Goal: Check status: Check status

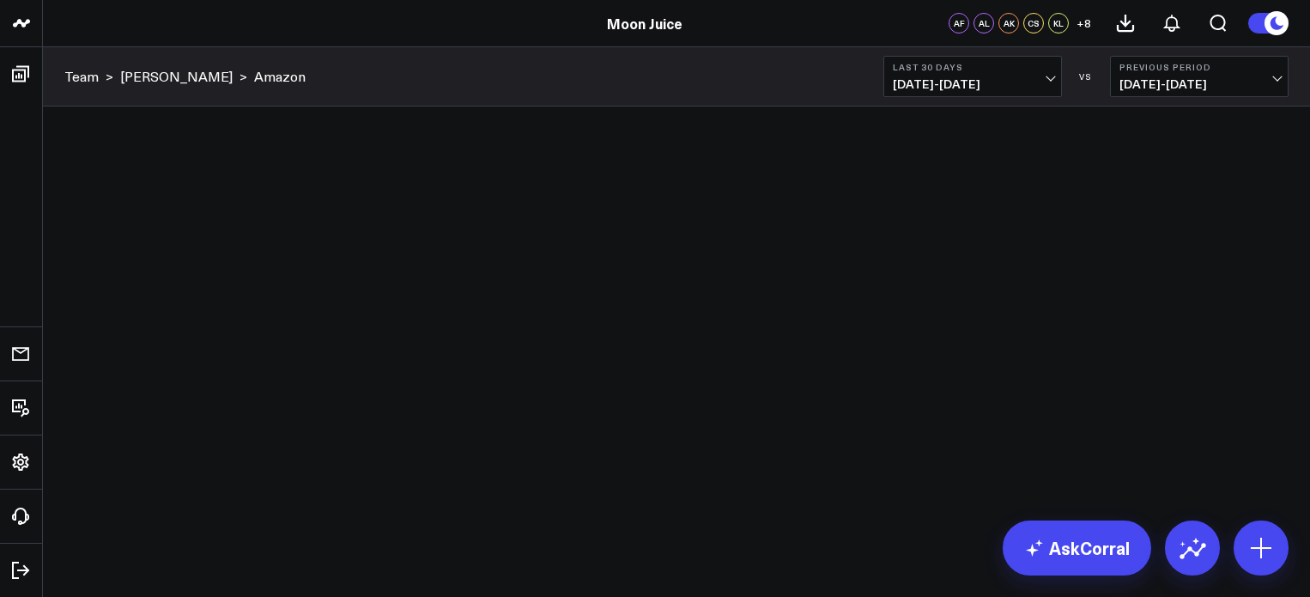
click at [1044, 84] on span "09/14/25 - 10/13/25" at bounding box center [973, 84] width 160 height 14
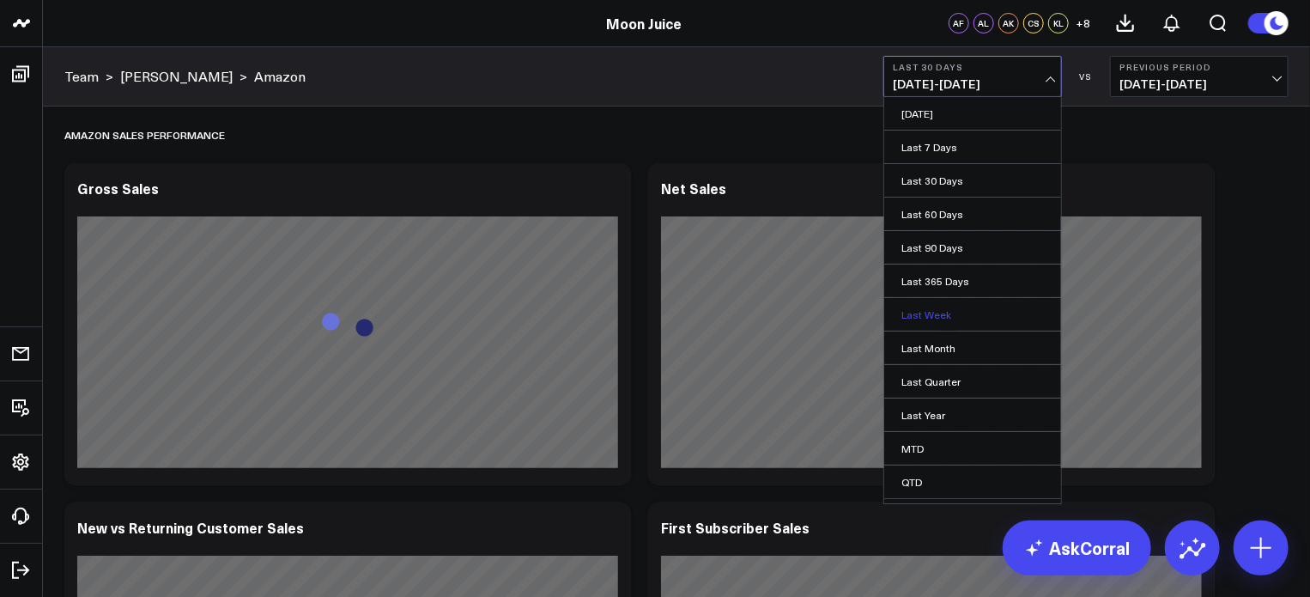
scroll to position [58, 0]
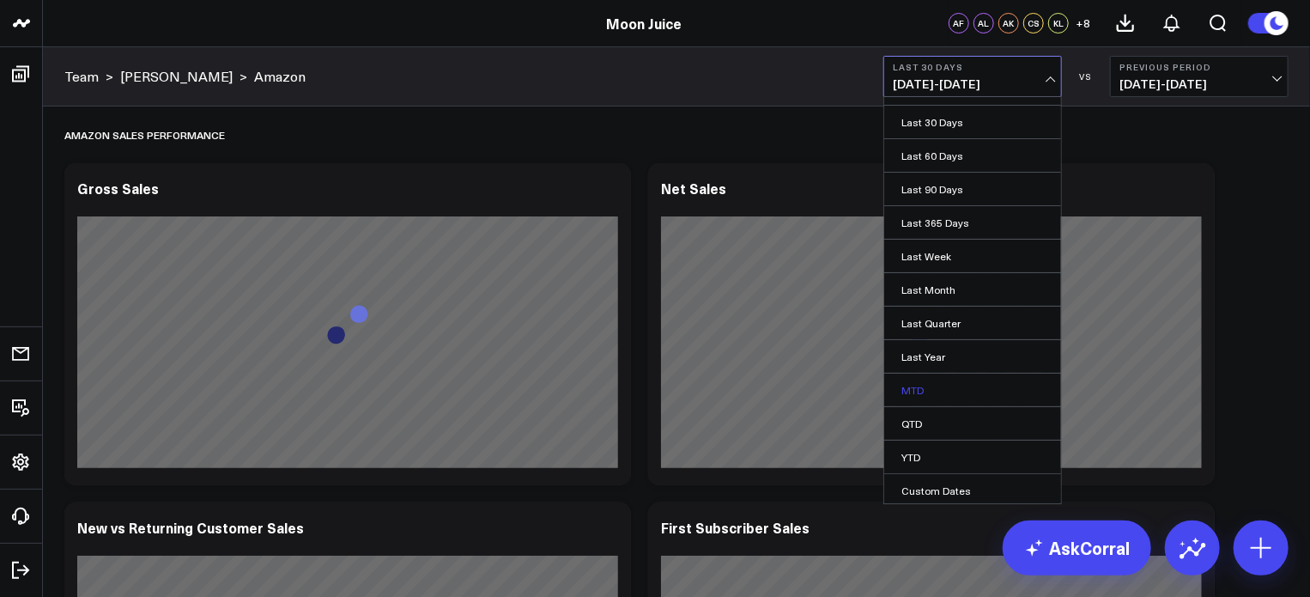
click at [930, 384] on link "MTD" at bounding box center [972, 389] width 177 height 33
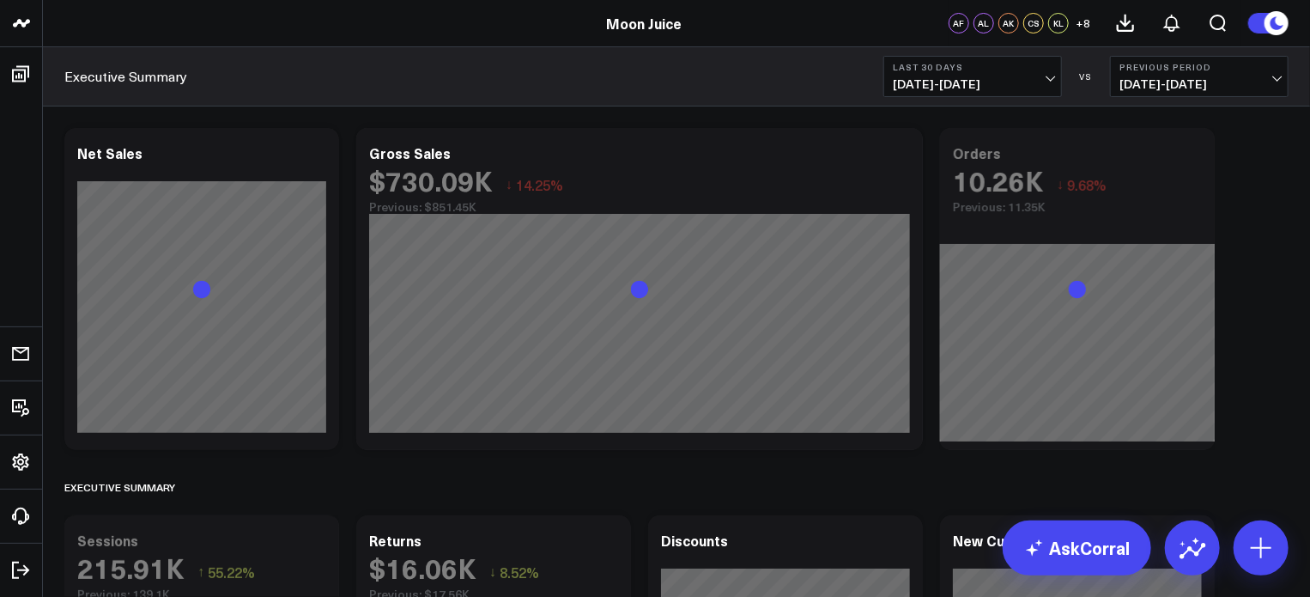
click at [1032, 74] on button "Last 30 Days [DATE] - [DATE]" at bounding box center [972, 76] width 179 height 41
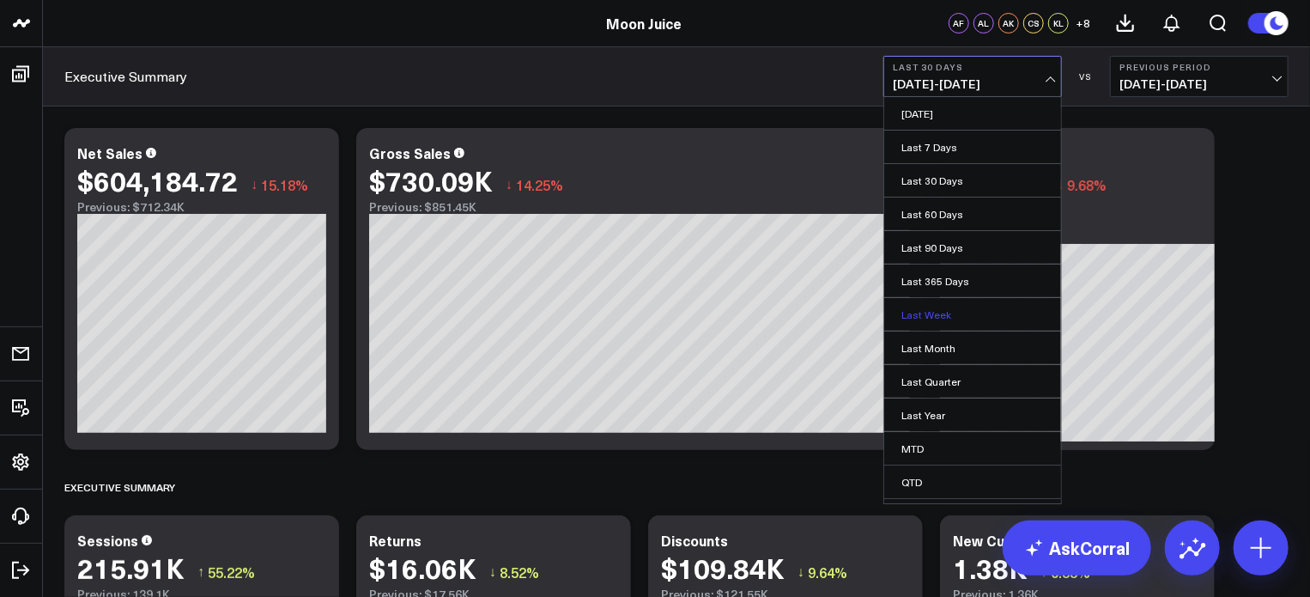
scroll to position [58, 0]
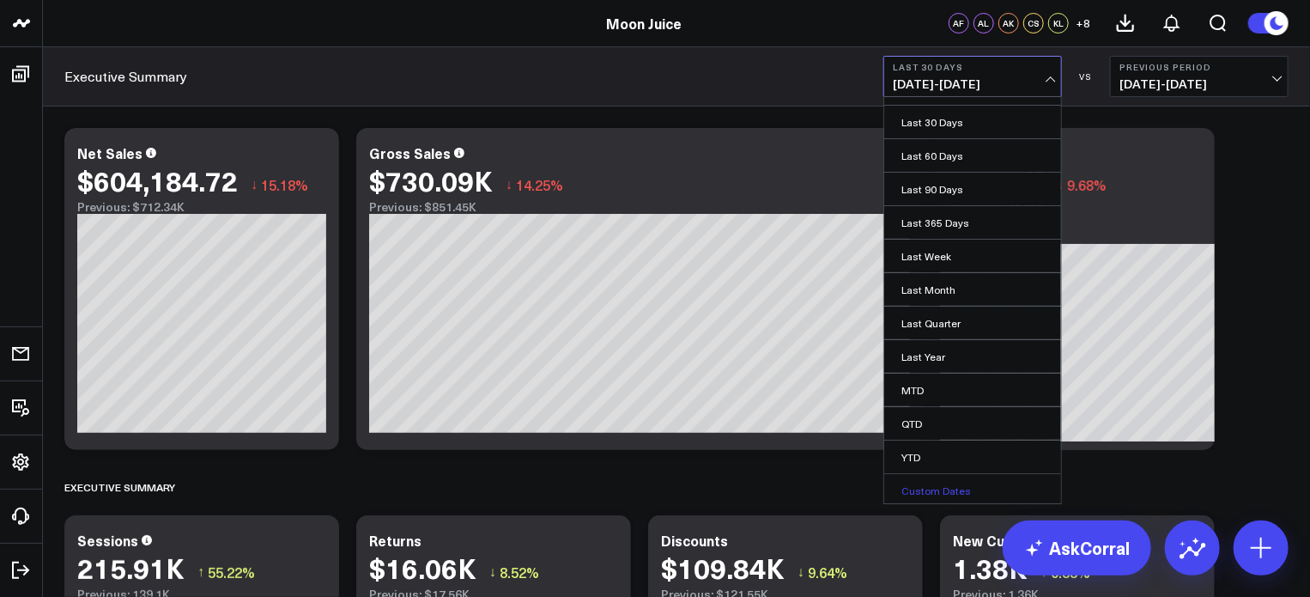
click at [940, 483] on link "Custom Dates" at bounding box center [972, 490] width 177 height 33
select select "9"
select select "2025"
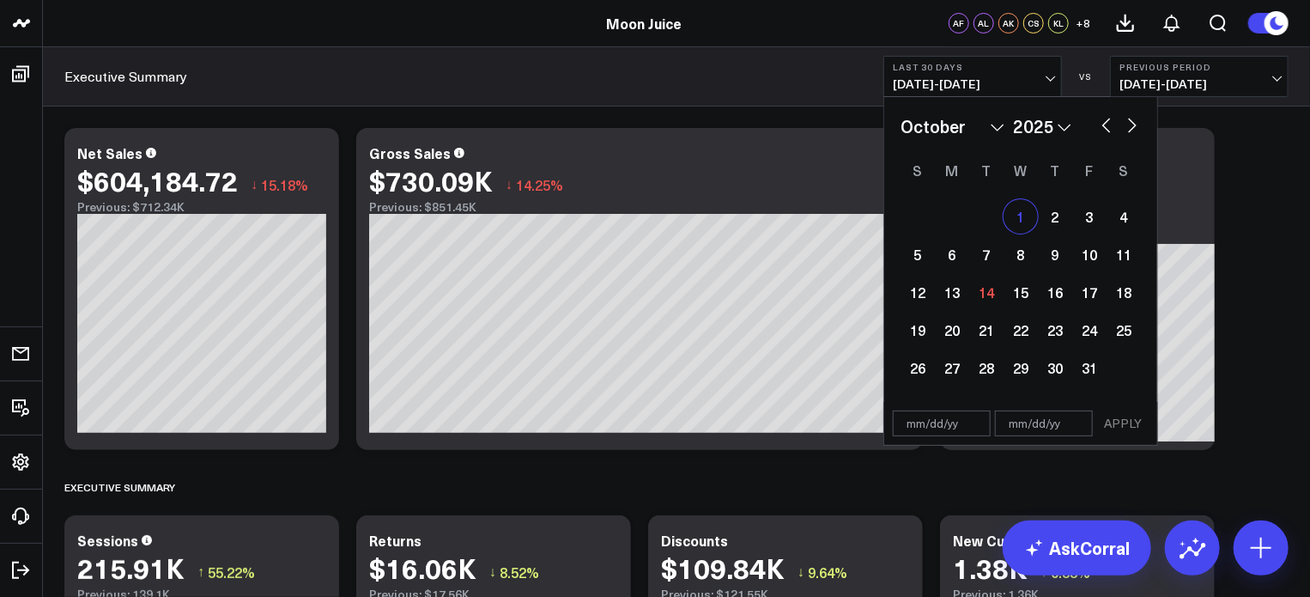
click at [1014, 209] on div "1" at bounding box center [1020, 216] width 34 height 34
type input "[DATE]"
select select "9"
select select "2025"
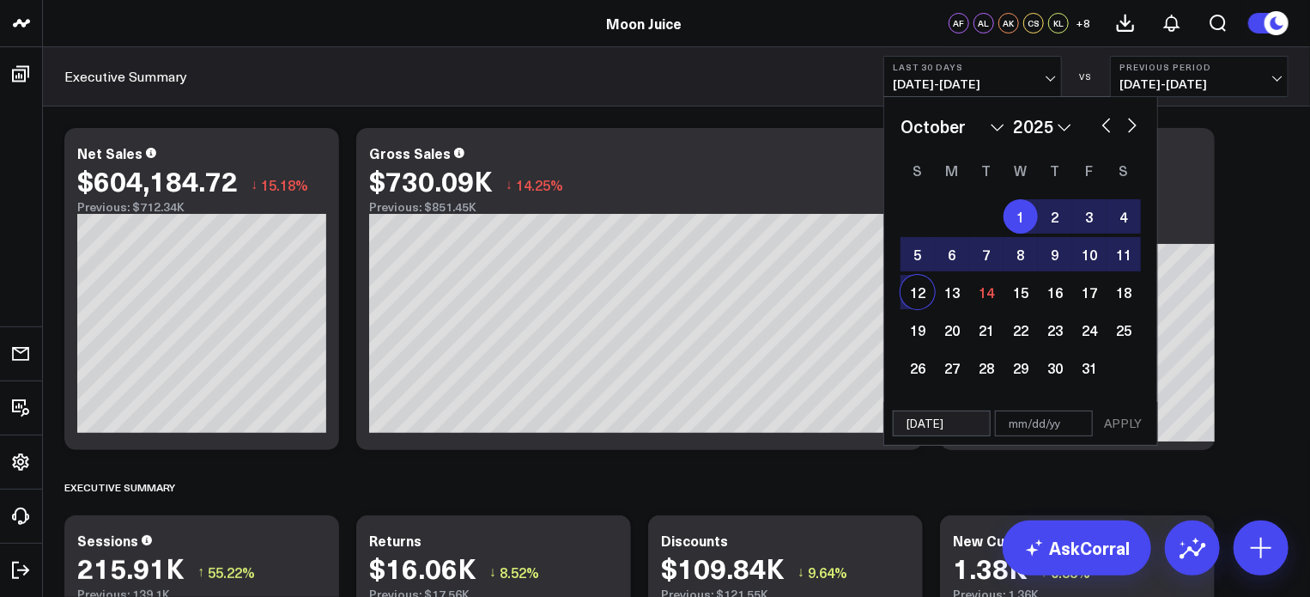
click at [913, 284] on div "12" at bounding box center [917, 292] width 34 height 34
type input "[DATE]"
select select "9"
select select "2025"
click at [1122, 420] on button "APPLY" at bounding box center [1123, 423] width 52 height 26
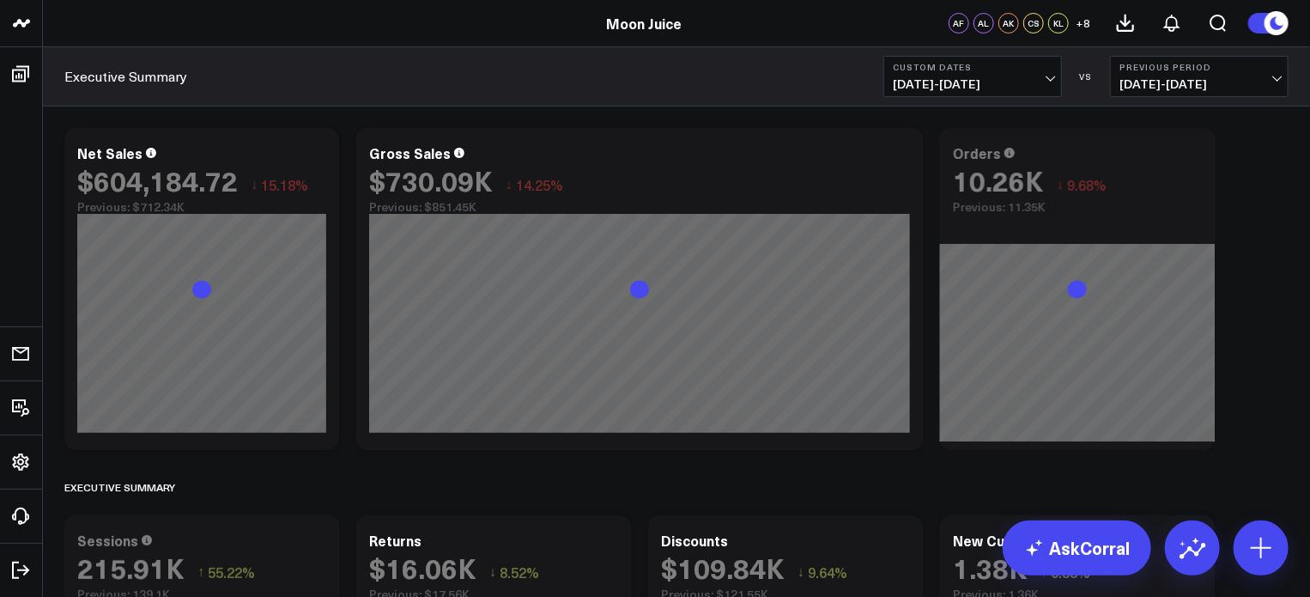
click at [1201, 82] on span "[DATE] - [DATE]" at bounding box center [1199, 84] width 160 height 14
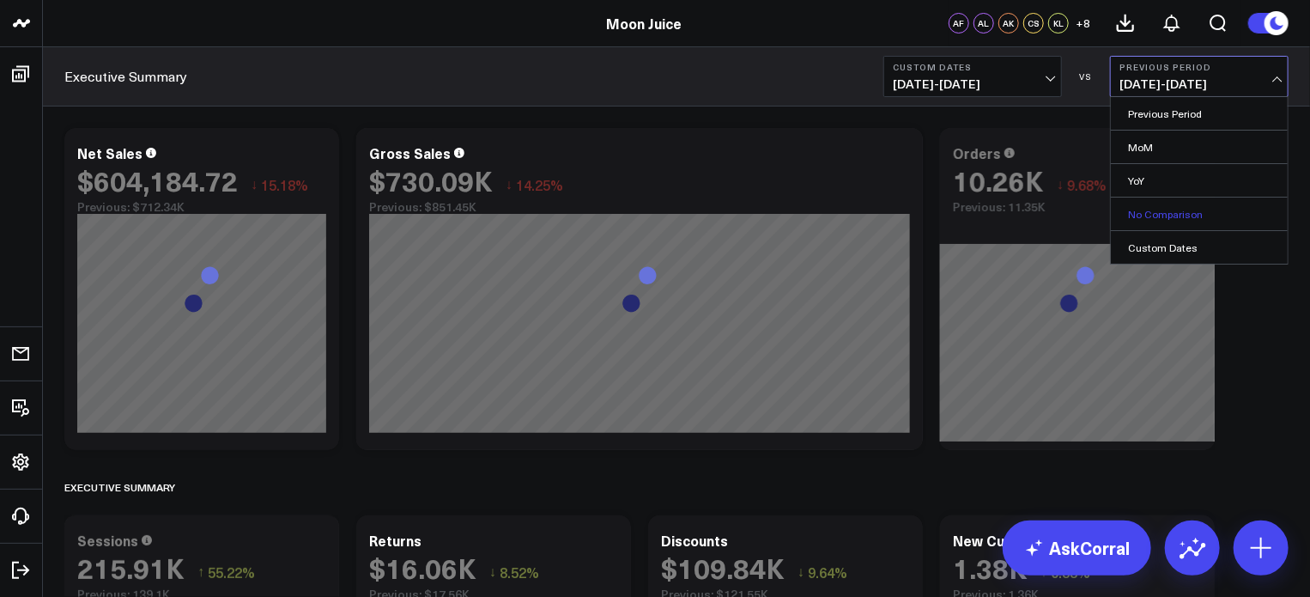
click at [1188, 211] on link "No Comparison" at bounding box center [1199, 213] width 177 height 33
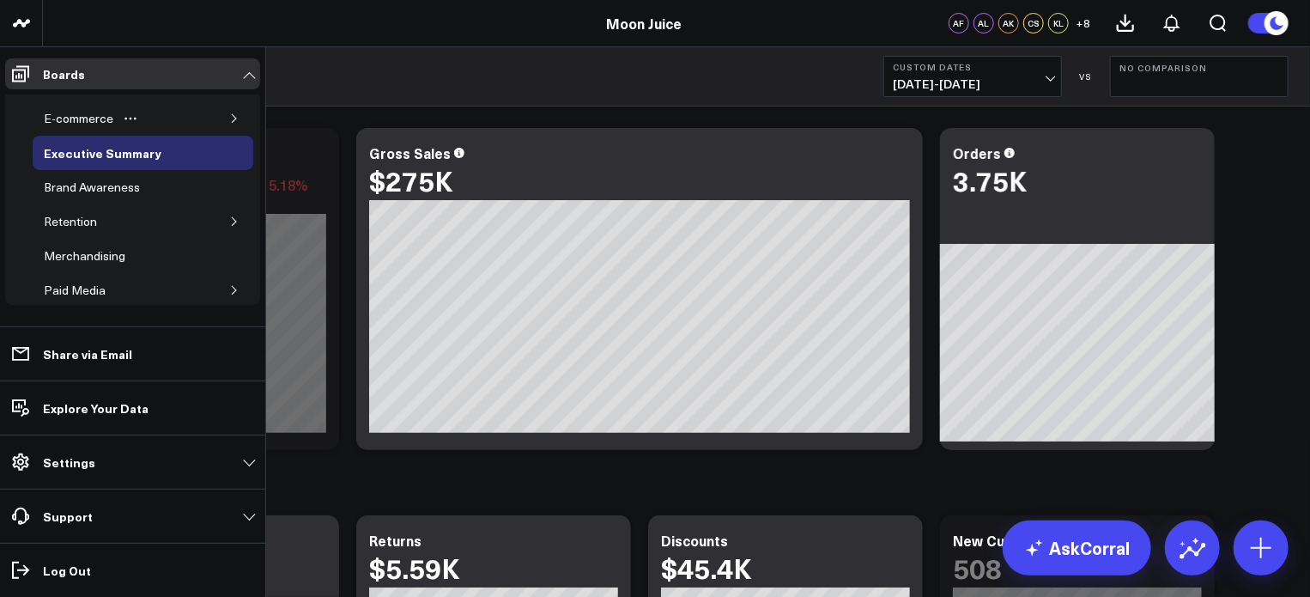
click at [163, 123] on div "E-commerce" at bounding box center [143, 118] width 221 height 34
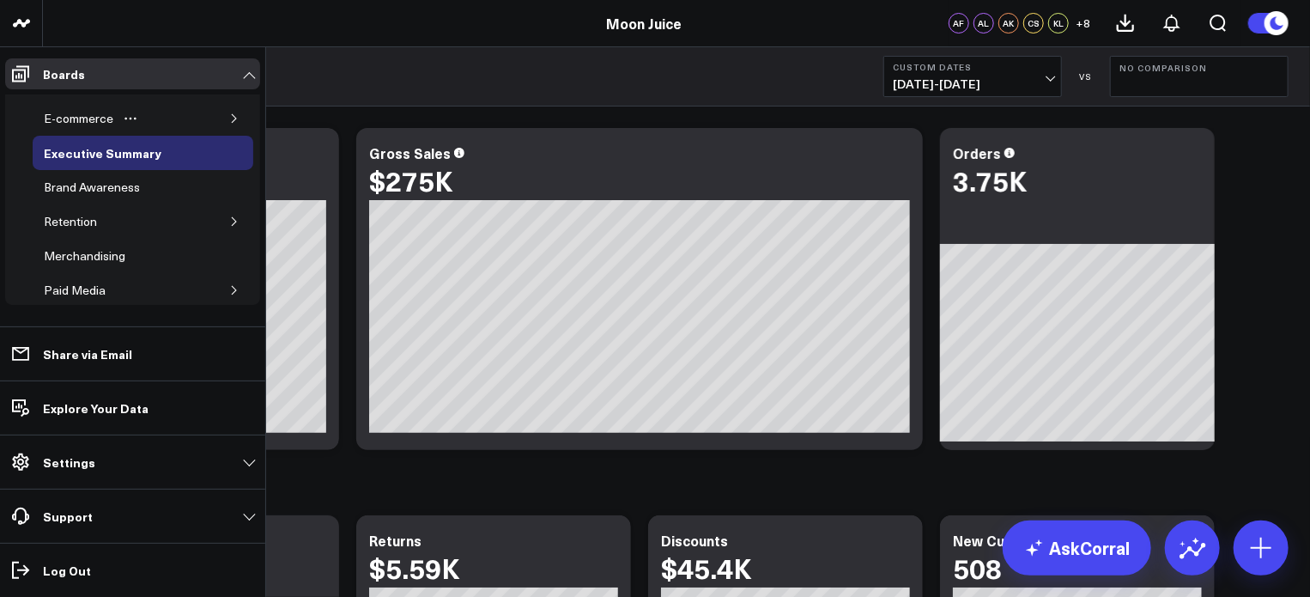
click at [229, 118] on icon "button" at bounding box center [234, 118] width 10 height 10
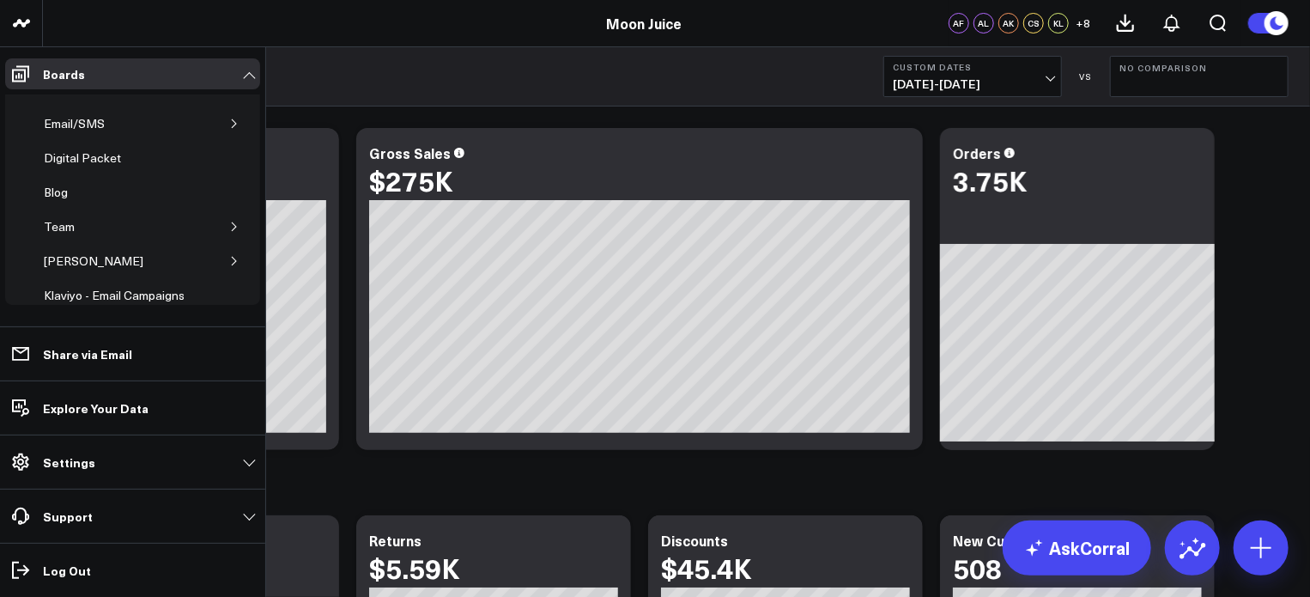
scroll to position [512, 0]
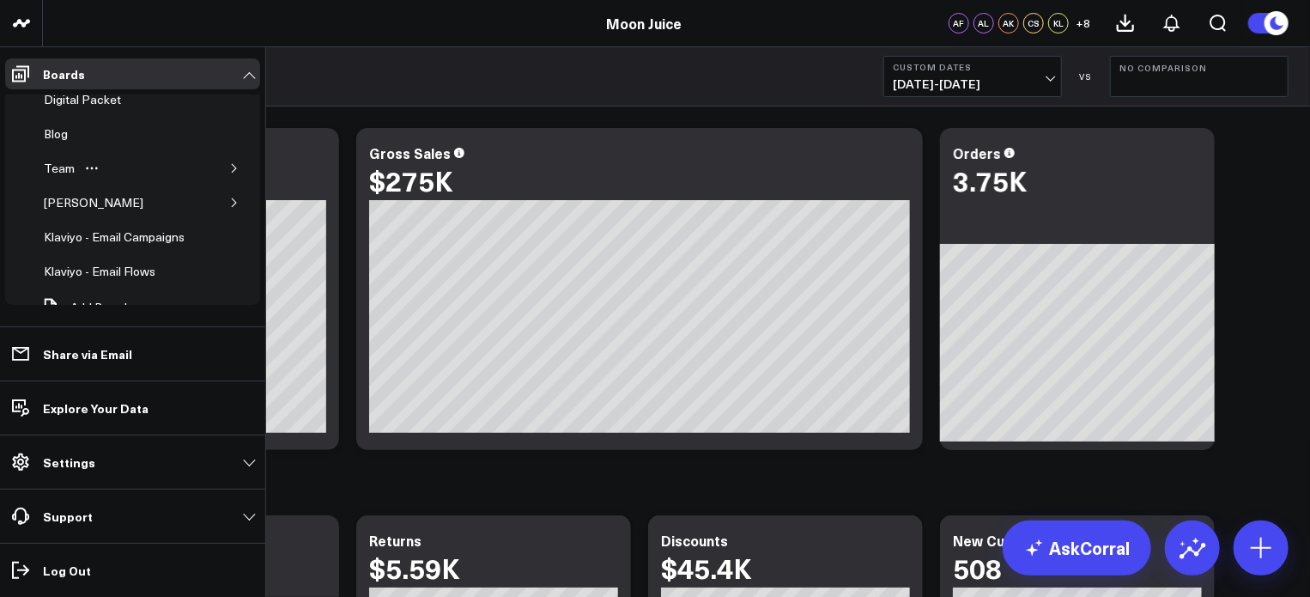
click at [229, 163] on icon "button" at bounding box center [234, 168] width 10 height 10
click at [219, 197] on icon "button" at bounding box center [224, 202] width 10 height 10
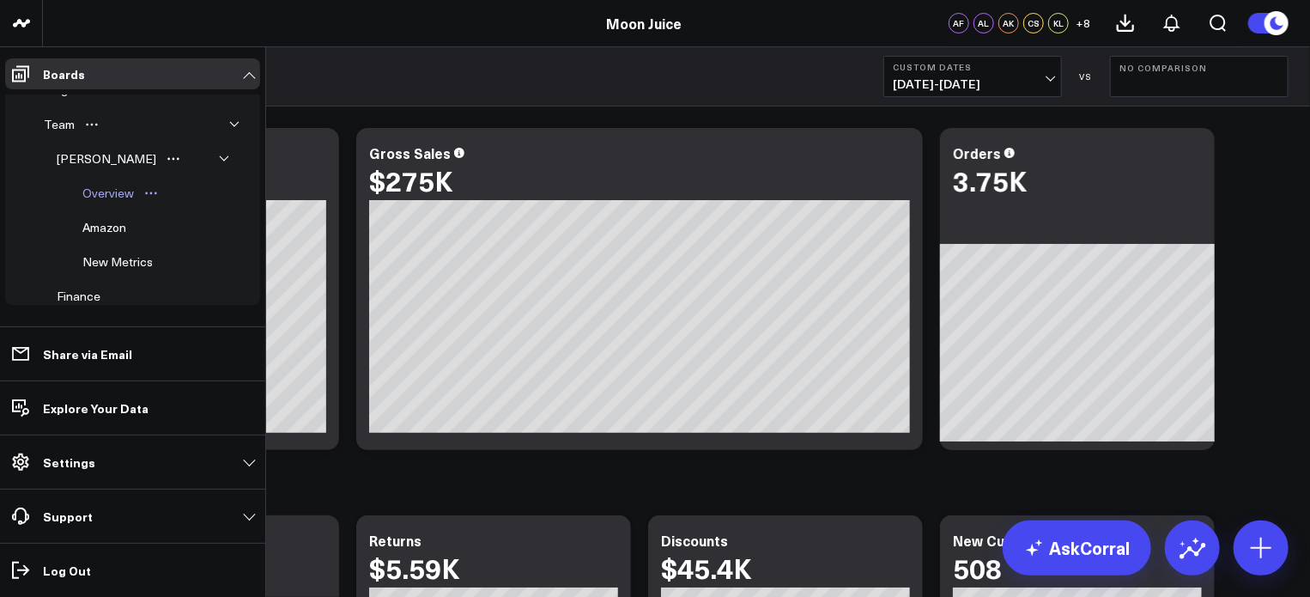
scroll to position [553, 0]
click at [103, 220] on div "Amazon" at bounding box center [104, 230] width 52 height 21
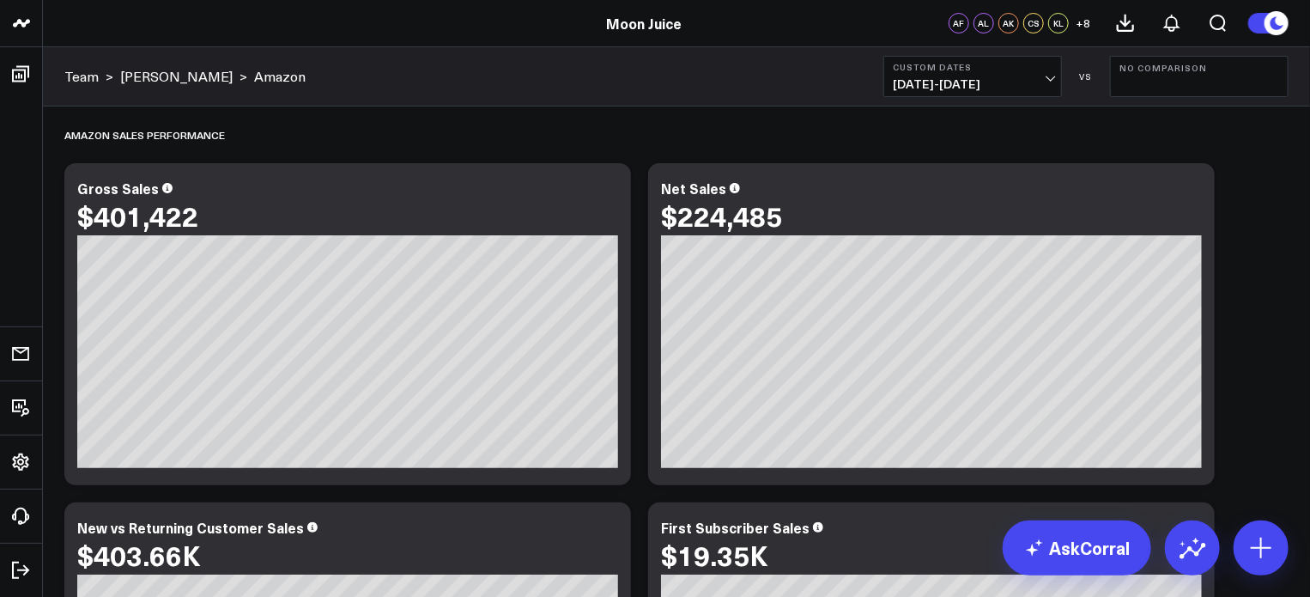
click at [1049, 77] on span "[DATE] - [DATE]" at bounding box center [973, 84] width 160 height 14
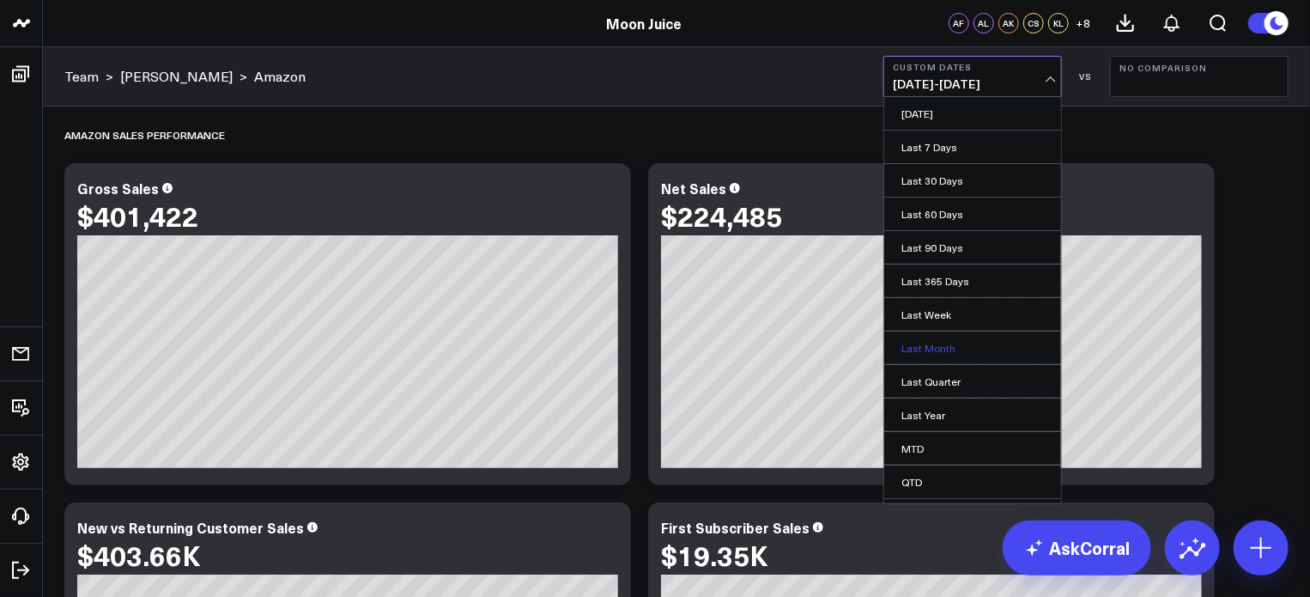
scroll to position [58, 0]
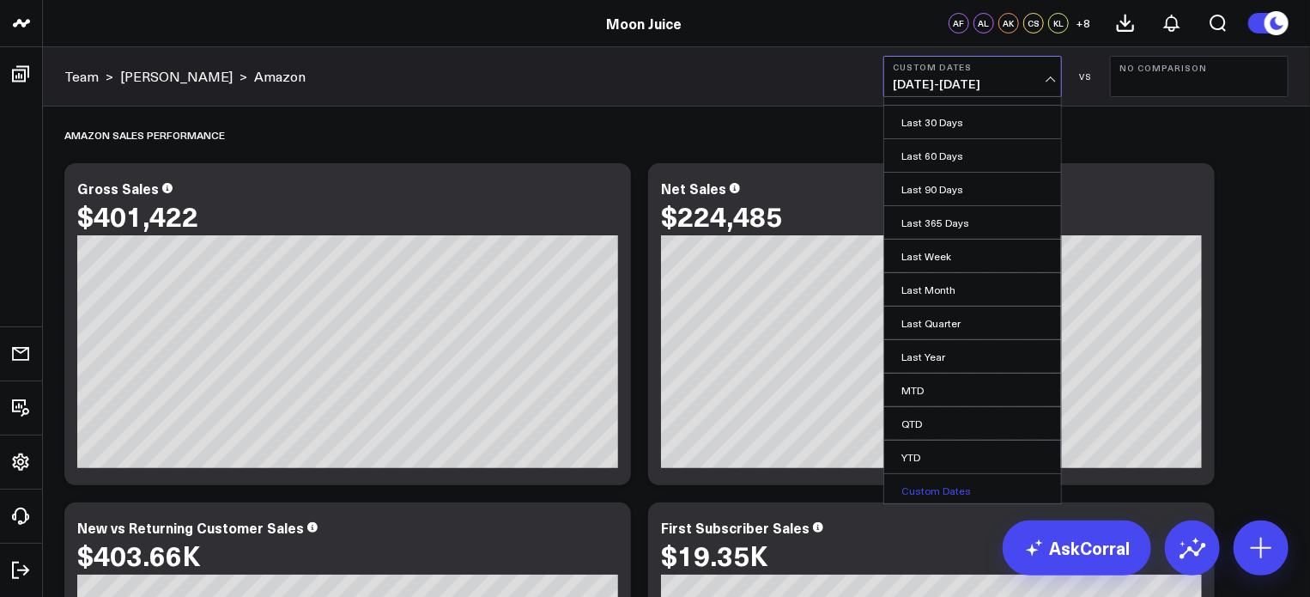
click at [930, 484] on link "Custom Dates" at bounding box center [972, 490] width 177 height 33
select select "9"
select select "2025"
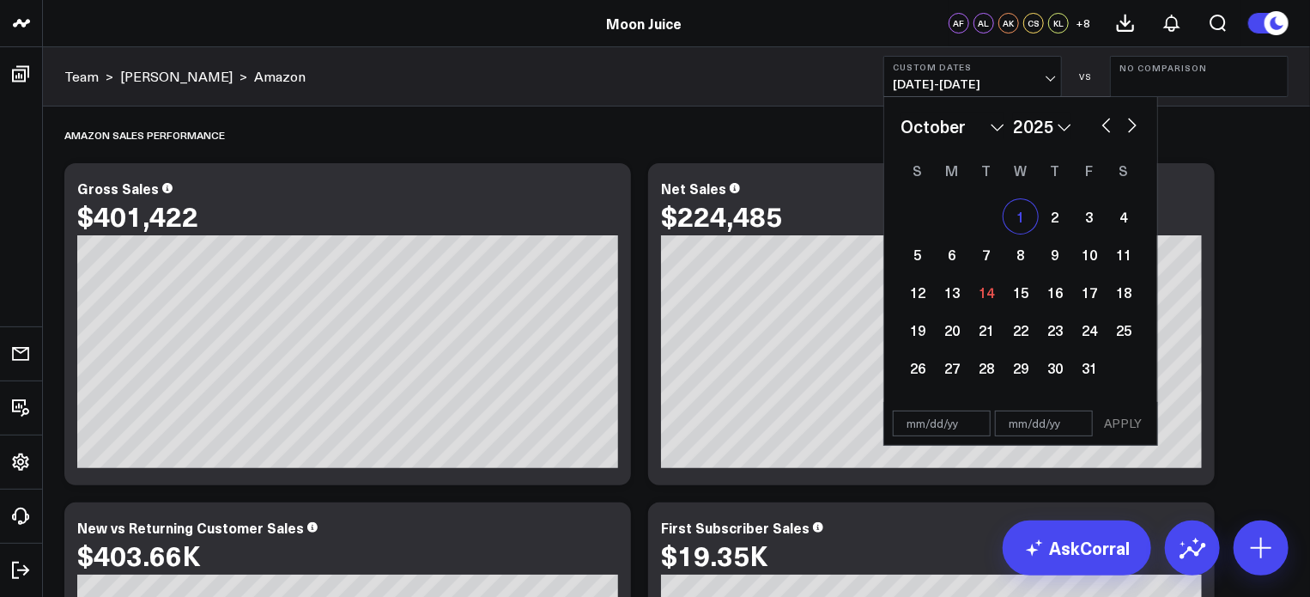
click at [1023, 212] on div "1" at bounding box center [1020, 216] width 34 height 34
type input "[DATE]"
select select "9"
select select "2025"
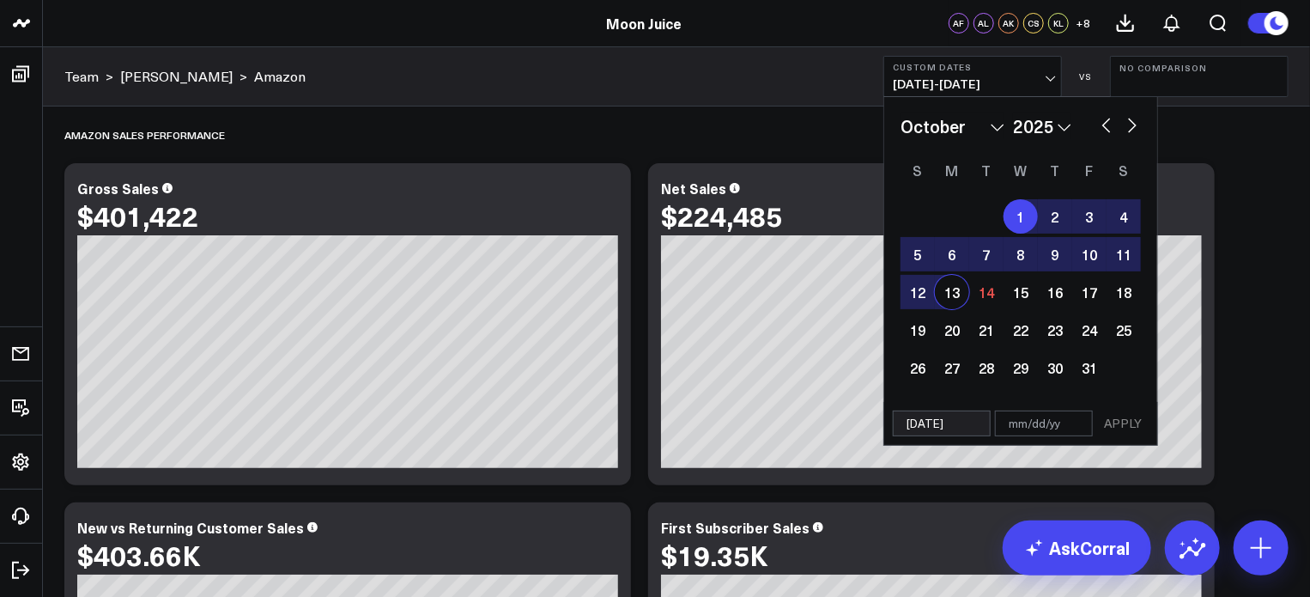
click at [951, 294] on div "13" at bounding box center [952, 292] width 34 height 34
type input "[DATE]"
select select "9"
select select "2025"
click at [1117, 418] on button "APPLY" at bounding box center [1123, 423] width 52 height 26
